Goal: Information Seeking & Learning: Learn about a topic

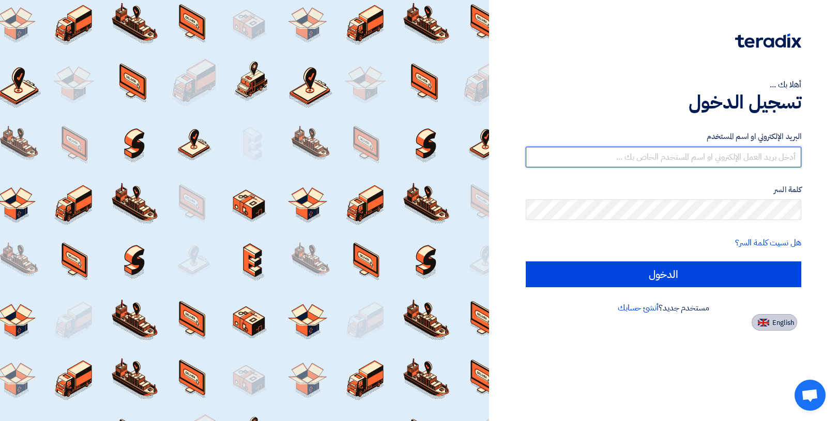
type input "[EMAIL_ADDRESS][DOMAIN_NAME]"
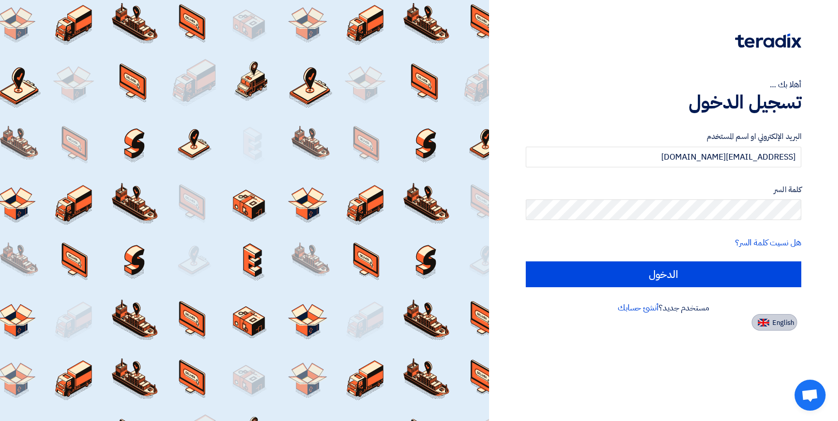
click at [775, 326] on span "English" at bounding box center [783, 322] width 22 height 7
type input "Sign in"
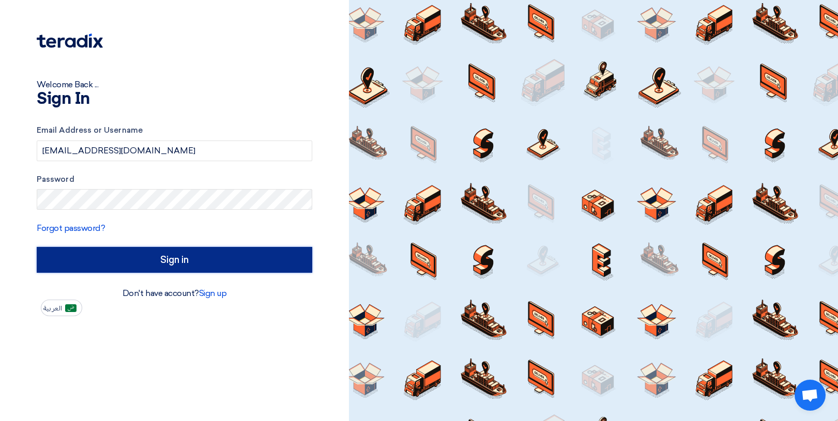
click at [203, 259] on input "Sign in" at bounding box center [175, 260] width 276 height 26
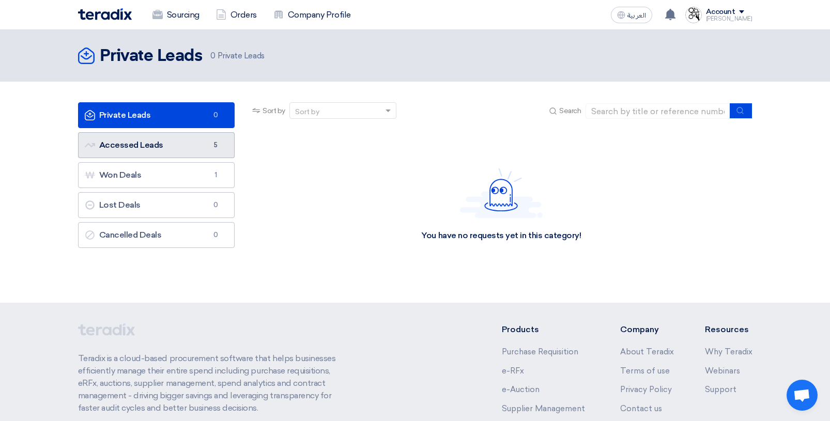
click at [139, 149] on link "Accessed Leads Accessed Leads 5" at bounding box center [156, 145] width 157 height 26
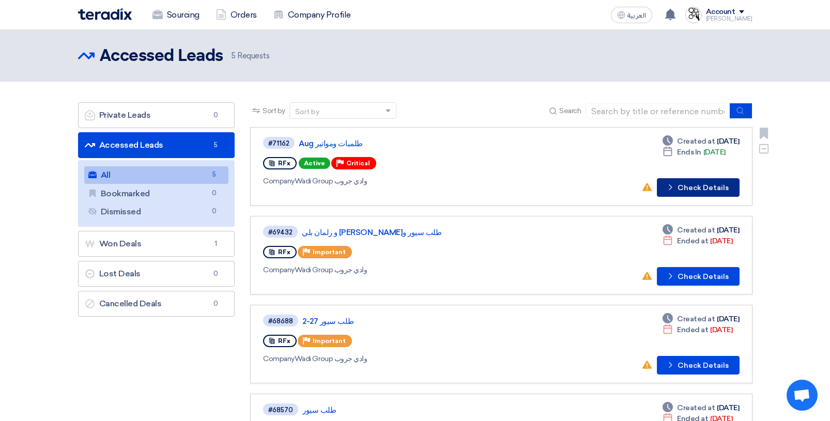
click at [686, 191] on button "Check details Check Details" at bounding box center [698, 187] width 83 height 19
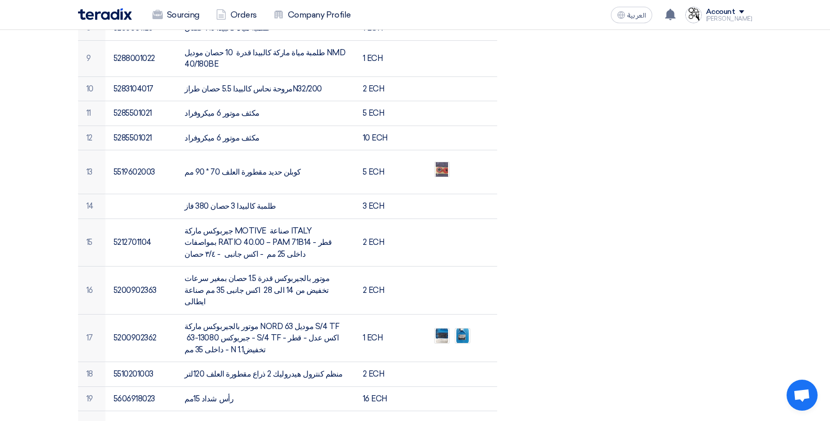
scroll to position [569, 0]
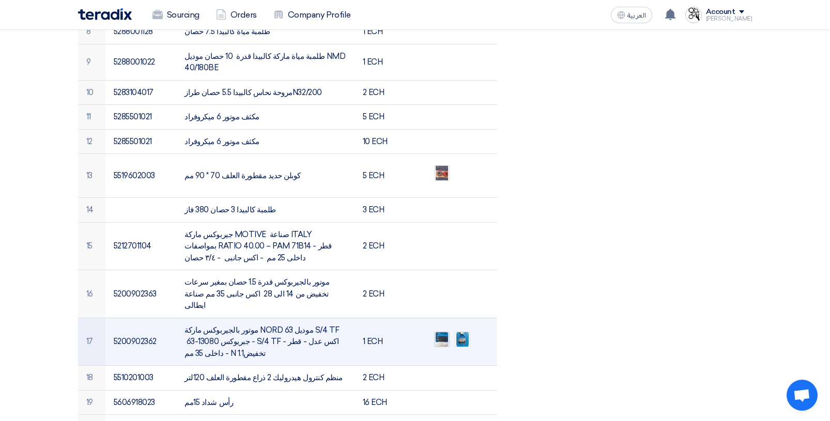
click at [438, 330] on img at bounding box center [442, 339] width 14 height 19
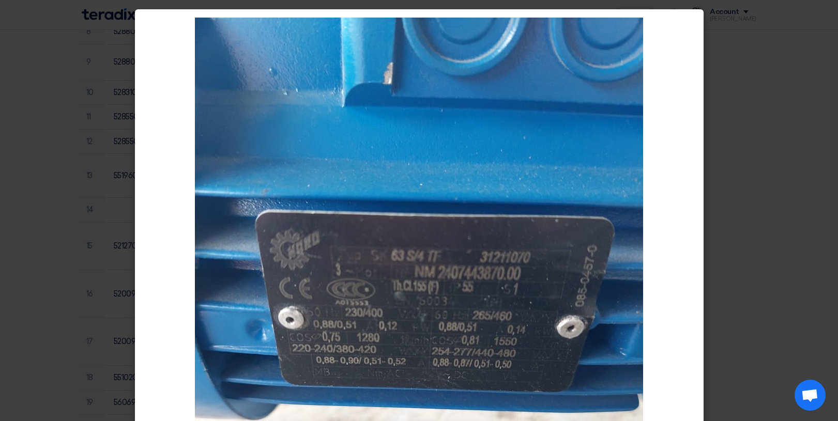
click at [48, 161] on modal-container at bounding box center [419, 210] width 838 height 421
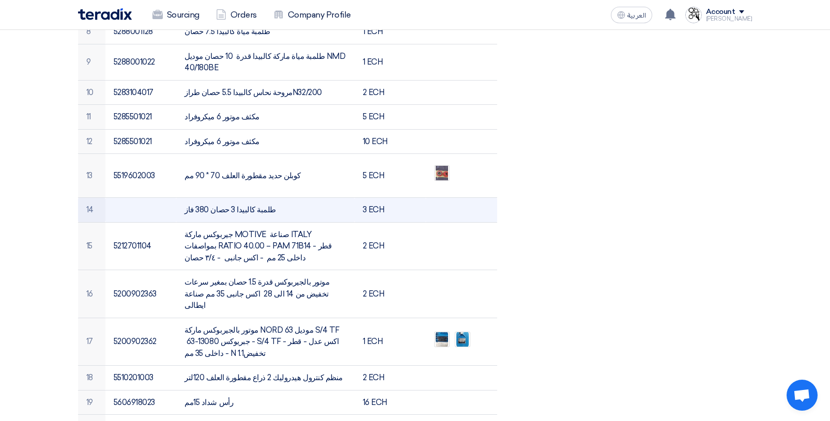
click at [439, 198] on td at bounding box center [461, 210] width 71 height 25
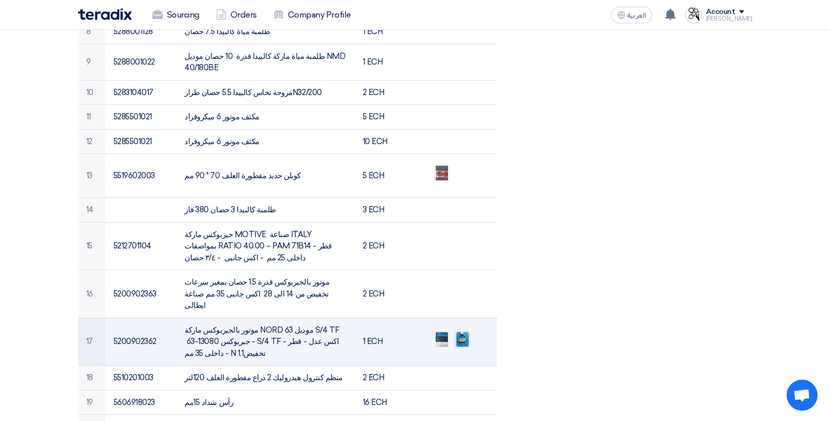
click at [467, 330] on img at bounding box center [462, 339] width 14 height 19
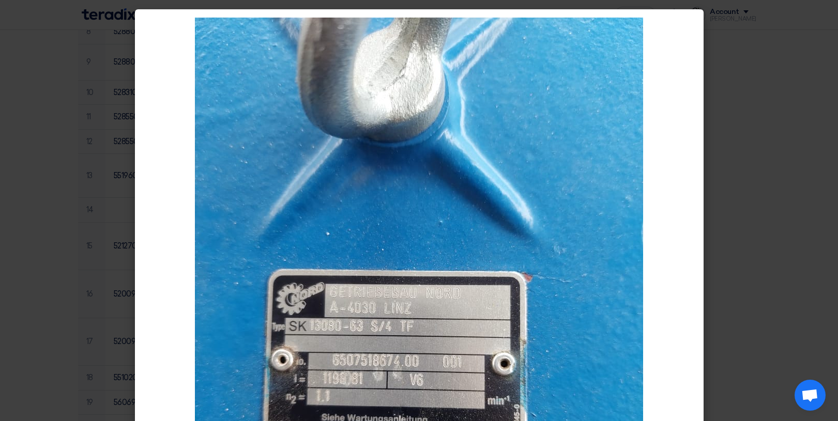
click at [728, 156] on modal-container at bounding box center [419, 210] width 838 height 421
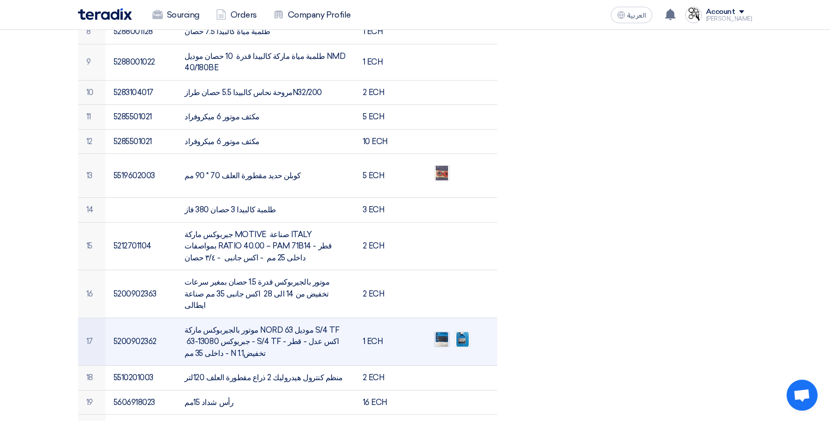
click at [441, 330] on img at bounding box center [442, 339] width 14 height 19
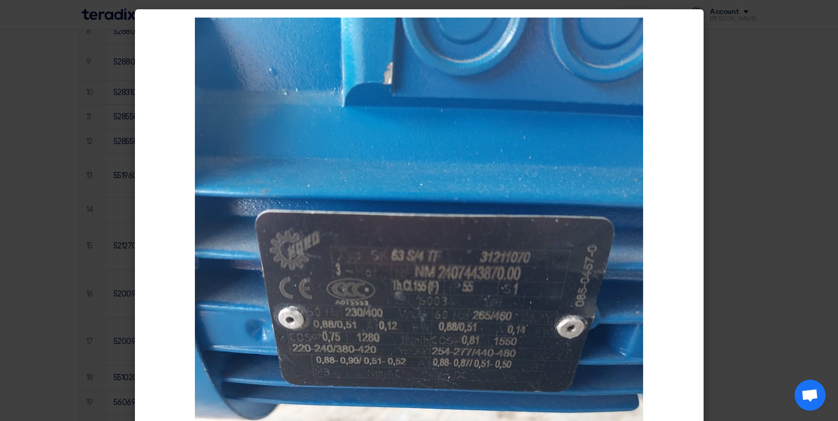
click at [763, 77] on modal-container at bounding box center [419, 210] width 838 height 421
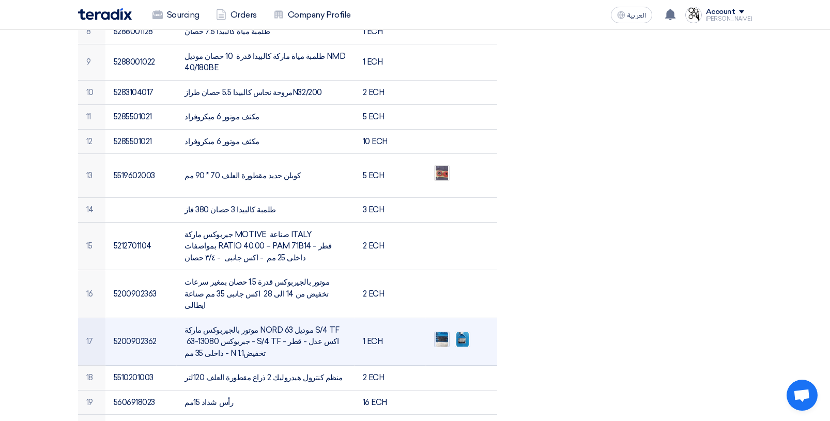
click at [441, 330] on img at bounding box center [442, 339] width 14 height 19
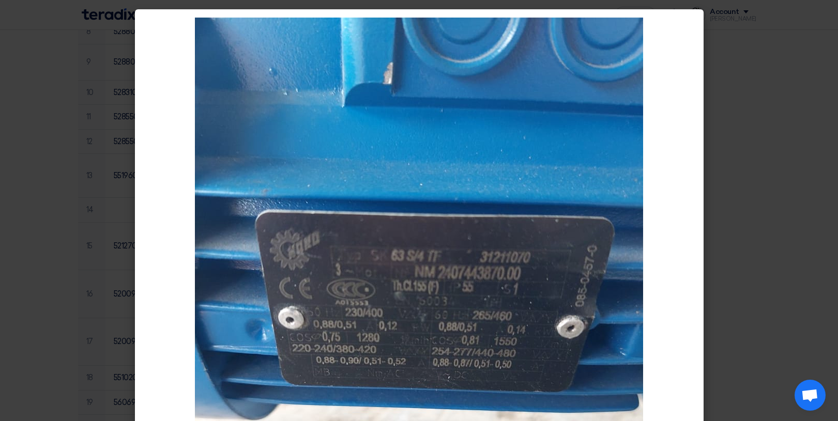
click at [802, 96] on modal-container at bounding box center [419, 210] width 838 height 421
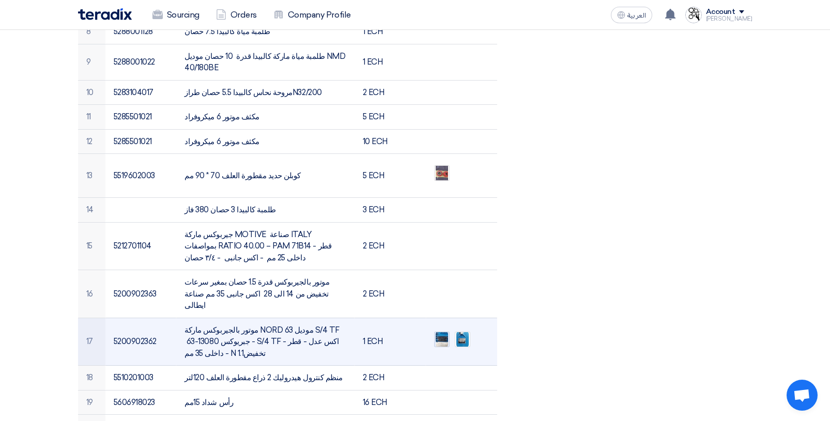
click at [441, 330] on img at bounding box center [442, 339] width 14 height 19
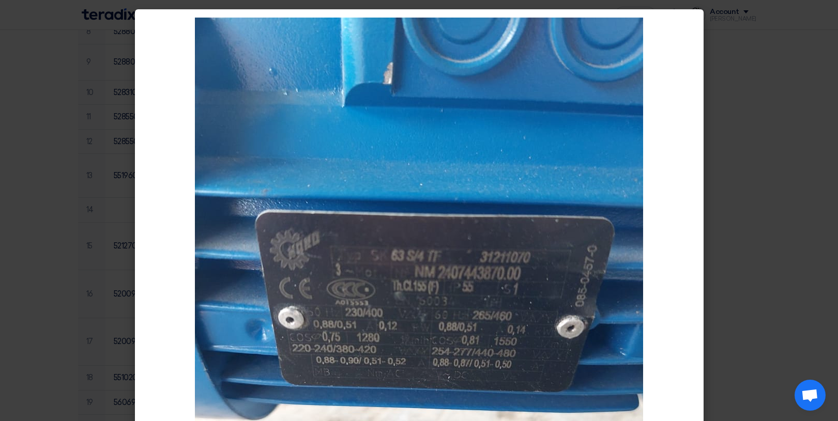
click at [763, 196] on modal-container at bounding box center [419, 210] width 838 height 421
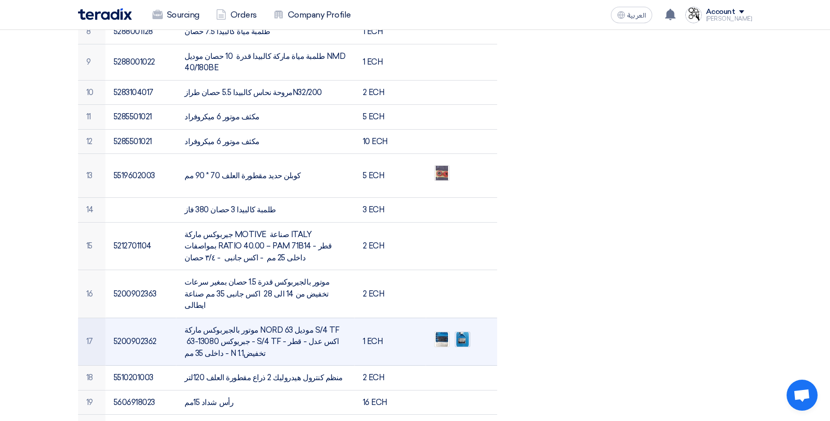
click at [457, 330] on img at bounding box center [462, 339] width 14 height 19
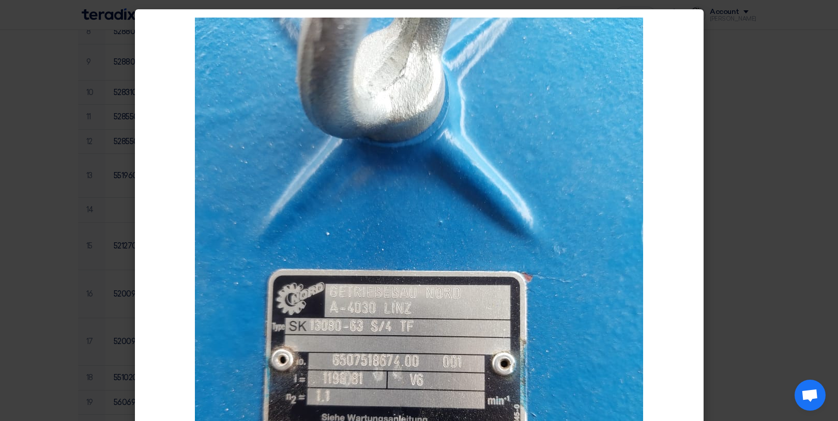
click at [770, 120] on modal-container at bounding box center [419, 210] width 838 height 421
